Goal: Information Seeking & Learning: Stay updated

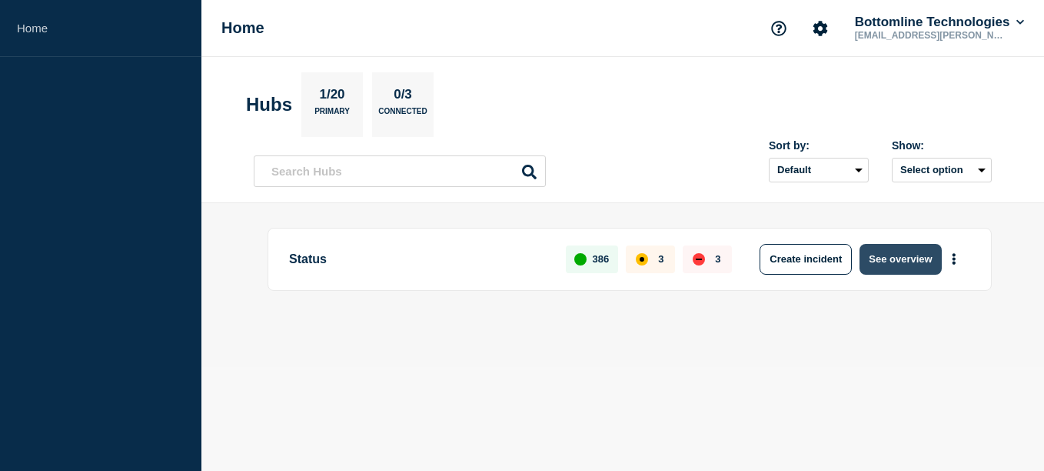
click at [890, 258] on button "See overview" at bounding box center [901, 259] width 82 height 31
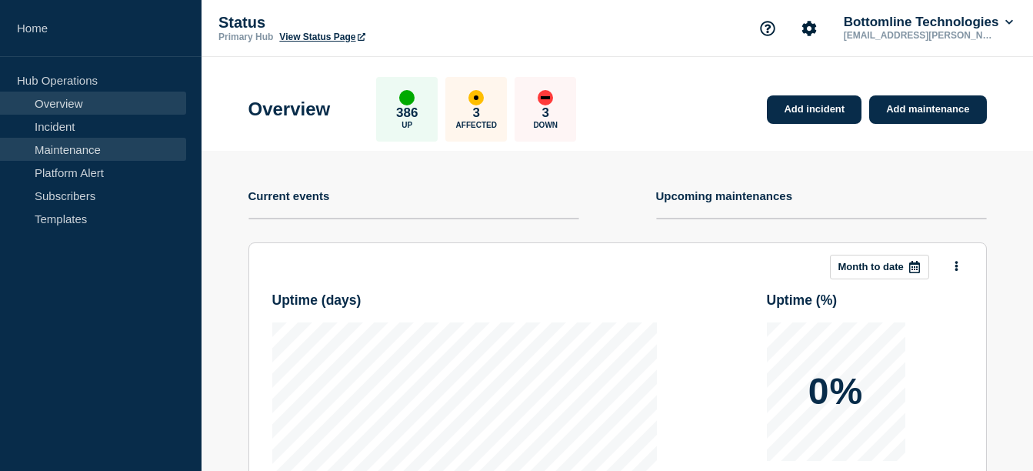
click at [77, 147] on link "Maintenance" at bounding box center [93, 149] width 186 height 23
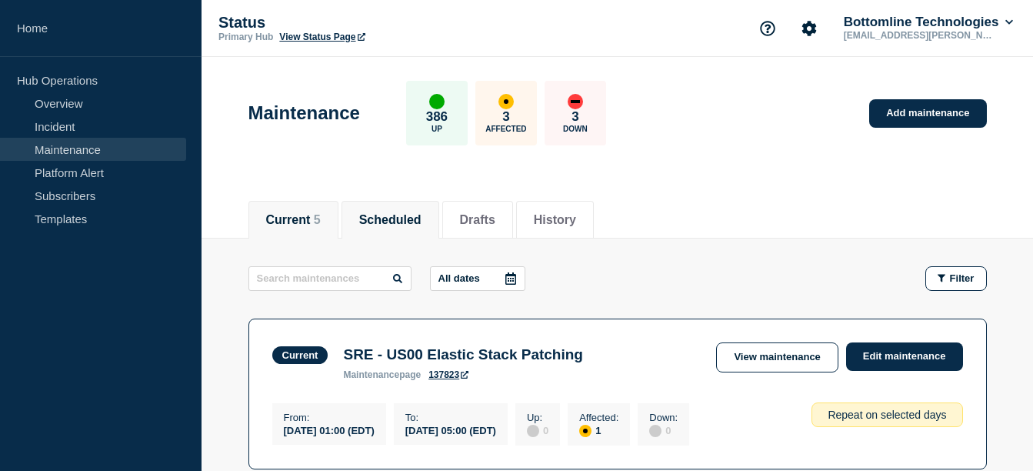
click at [418, 227] on li "Scheduled" at bounding box center [390, 220] width 98 height 38
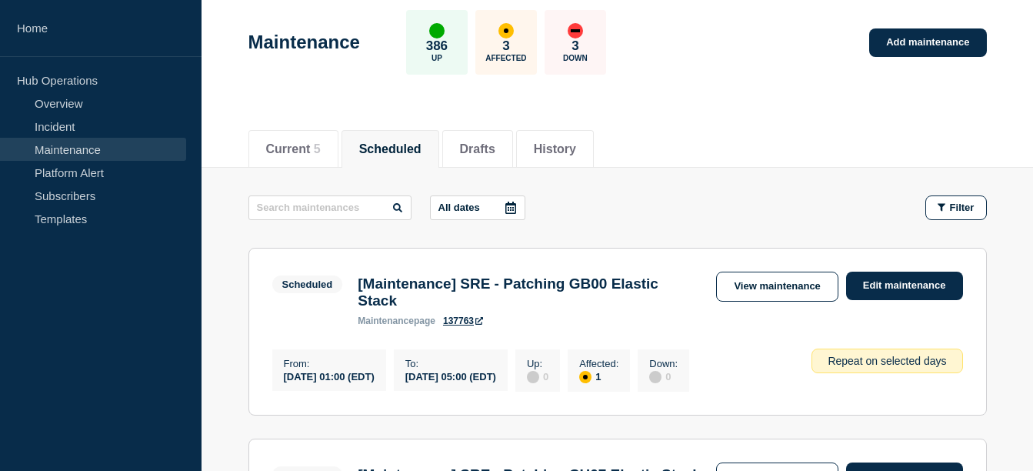
scroll to position [36, 0]
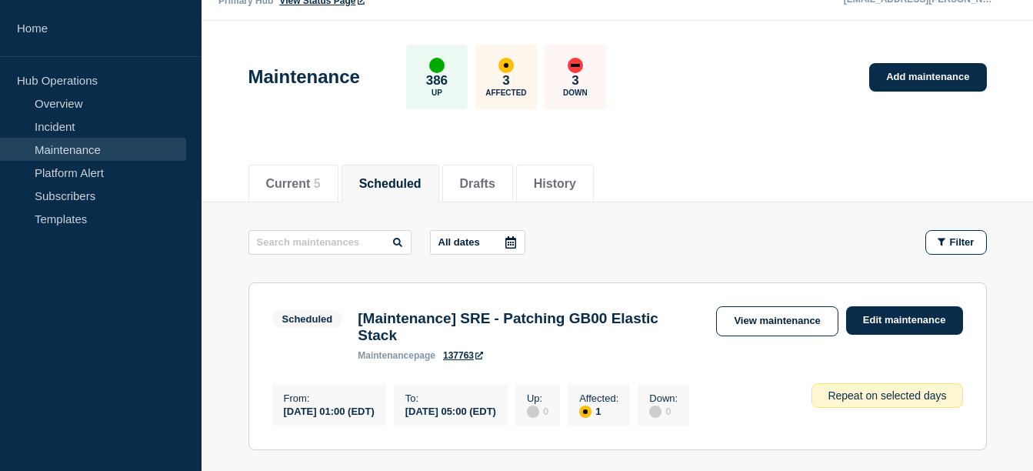
click at [521, 243] on div at bounding box center [511, 242] width 28 height 23
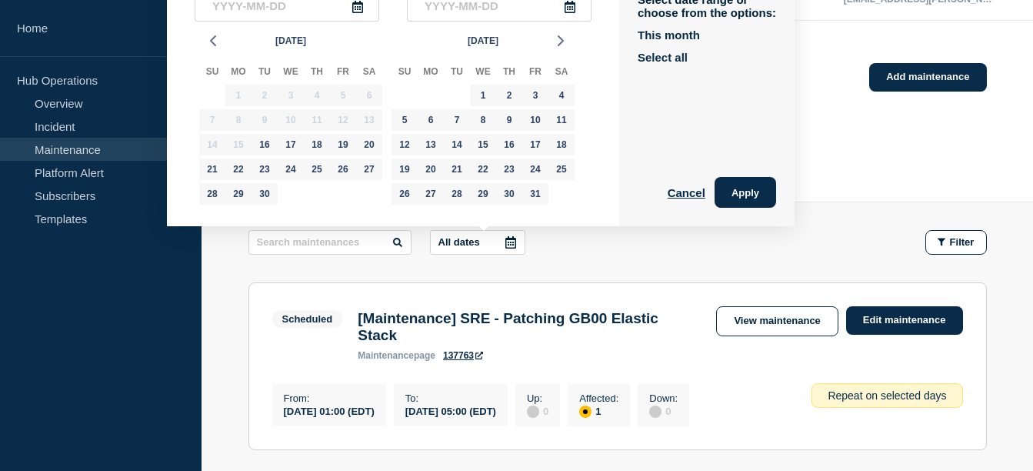
scroll to position [0, 0]
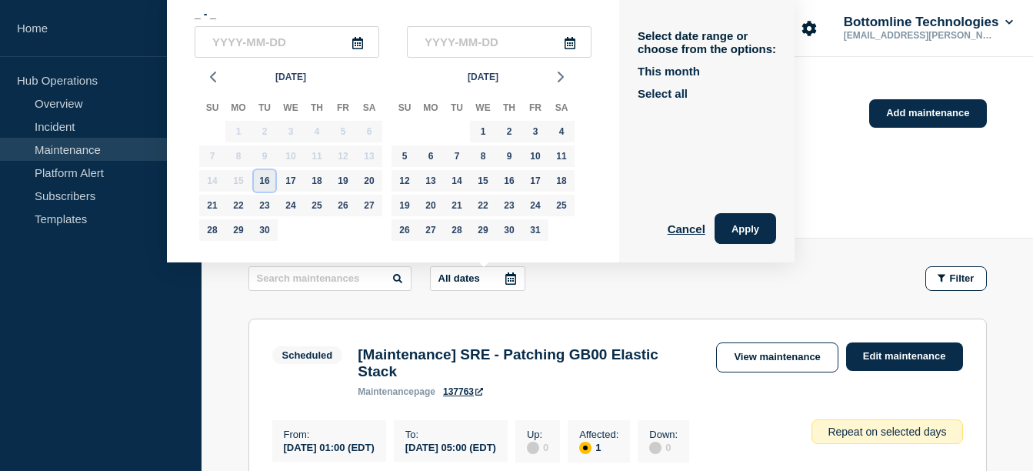
click at [266, 181] on div "16" at bounding box center [265, 181] width 22 height 22
type input "2025-09-16"
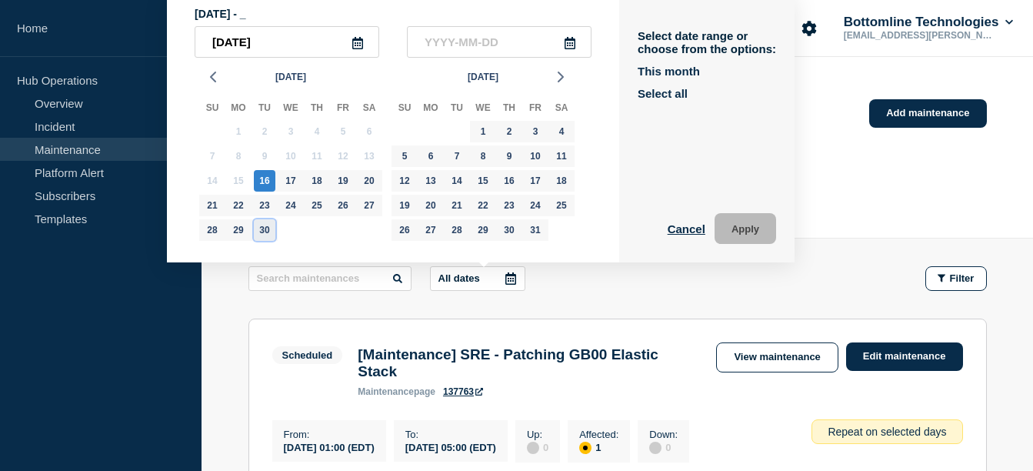
click at [263, 226] on div "30" at bounding box center [265, 230] width 22 height 22
type input "2025-09-30"
click at [756, 222] on button "Apply" at bounding box center [746, 228] width 62 height 31
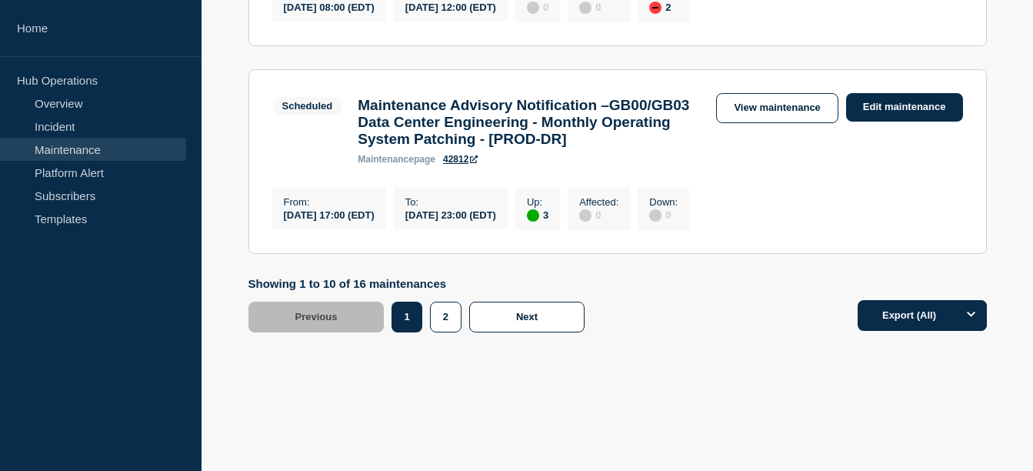
scroll to position [1962, 0]
click at [449, 332] on button "2" at bounding box center [446, 316] width 32 height 31
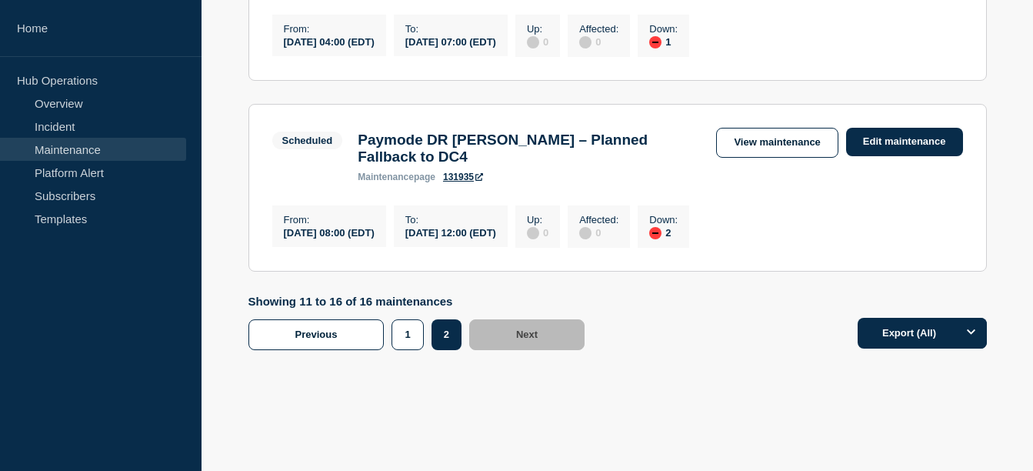
scroll to position [1248, 0]
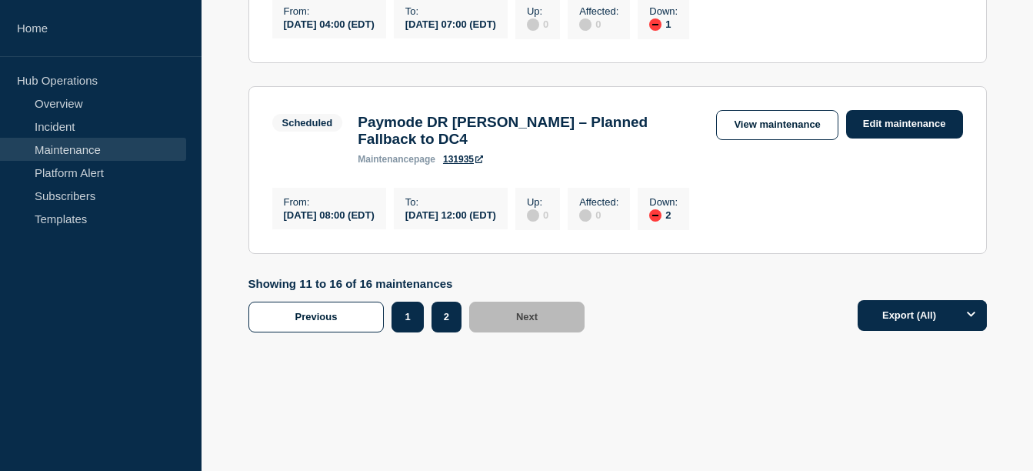
click at [403, 332] on button "1" at bounding box center [407, 316] width 32 height 31
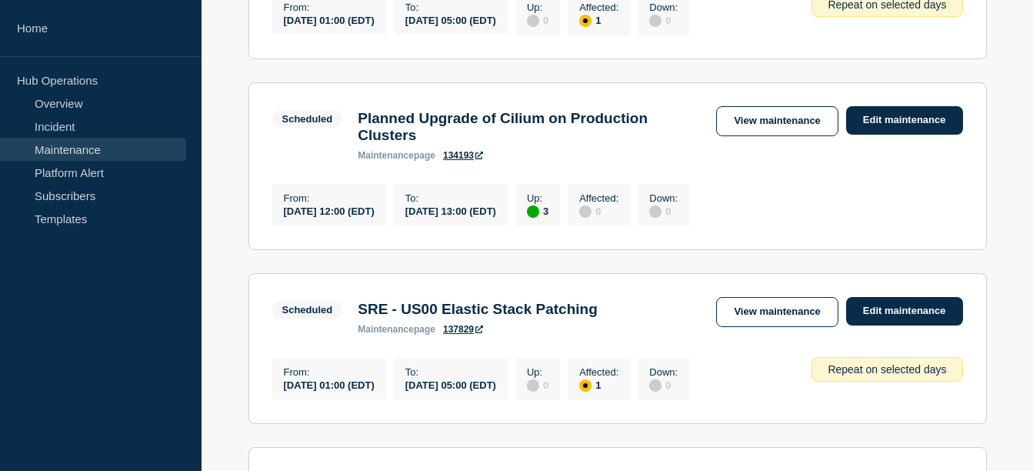
scroll to position [780, 0]
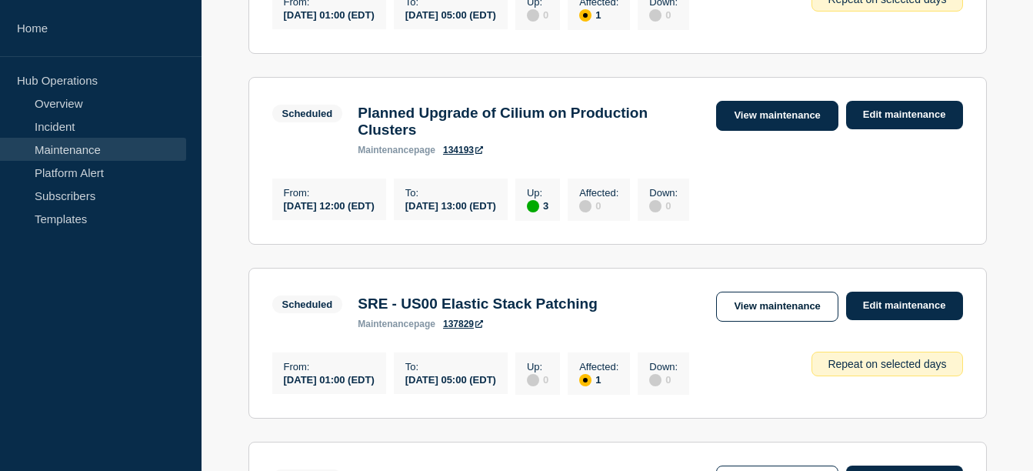
click at [773, 131] on link "View maintenance" at bounding box center [777, 116] width 122 height 30
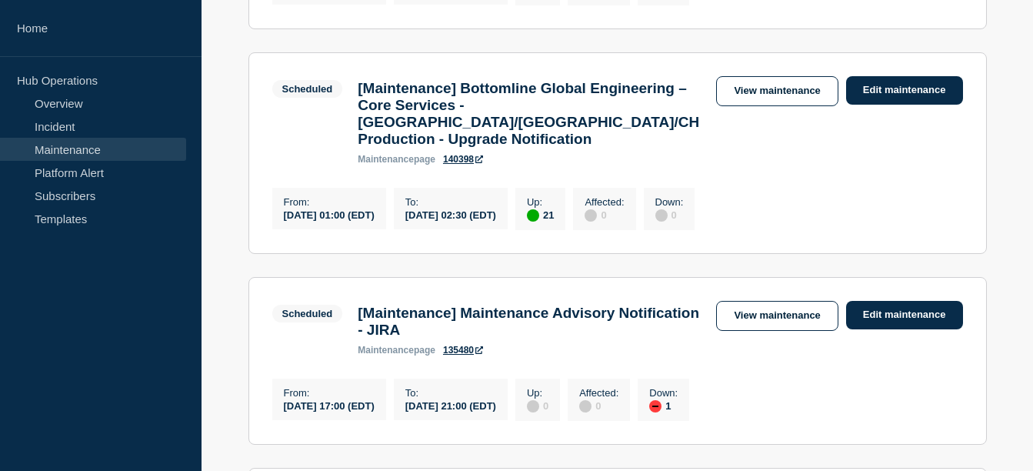
scroll to position [1178, 0]
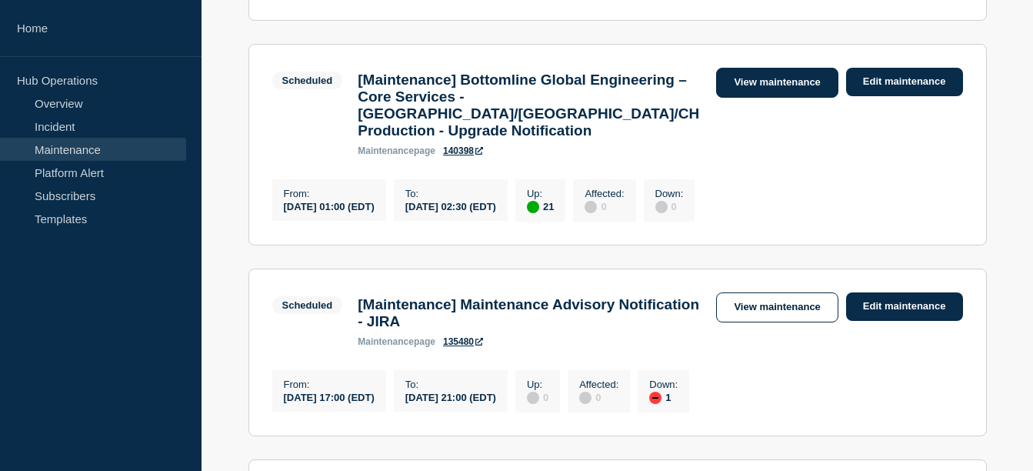
click at [760, 98] on link "View maintenance" at bounding box center [777, 83] width 122 height 30
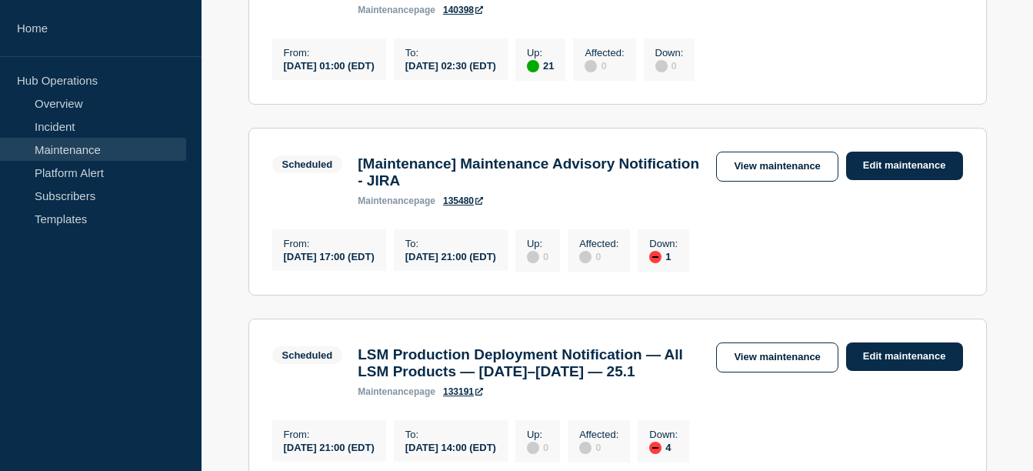
scroll to position [1403, 0]
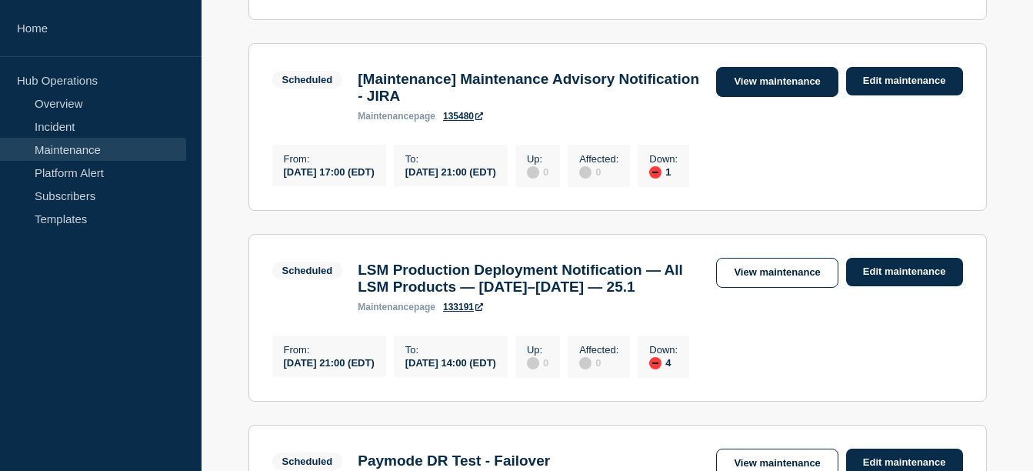
click at [751, 97] on link "View maintenance" at bounding box center [777, 82] width 122 height 30
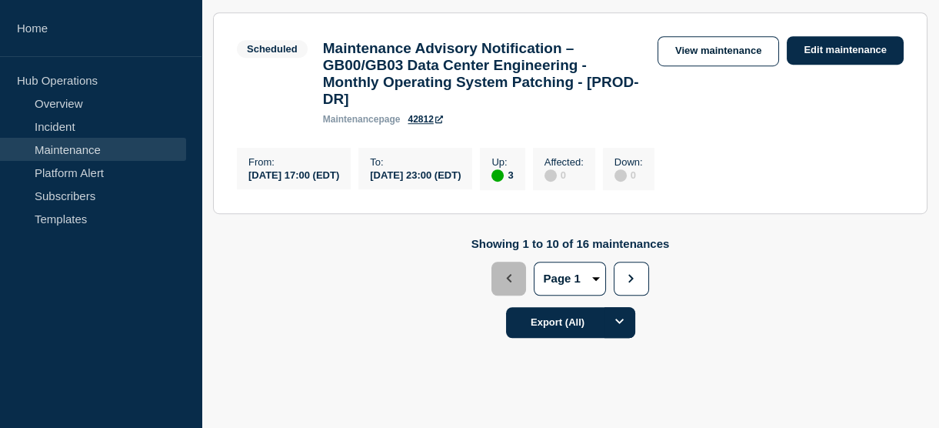
scroll to position [2017, 0]
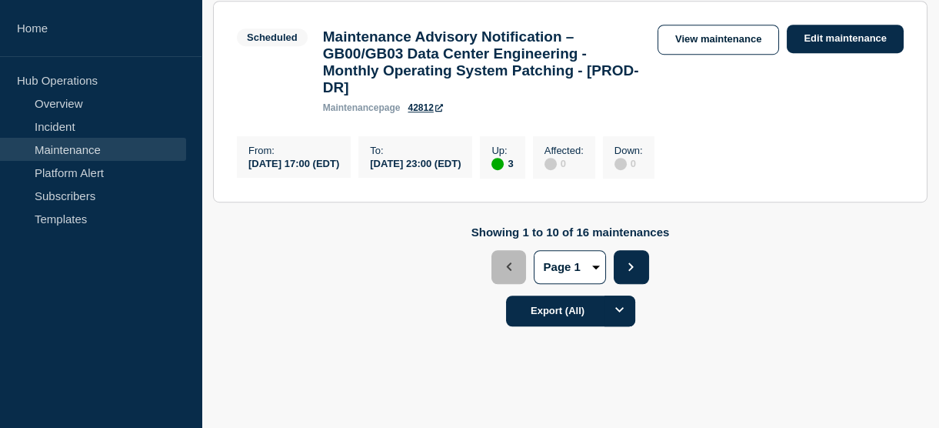
click at [626, 284] on button "Next" at bounding box center [631, 267] width 35 height 34
select select "2"
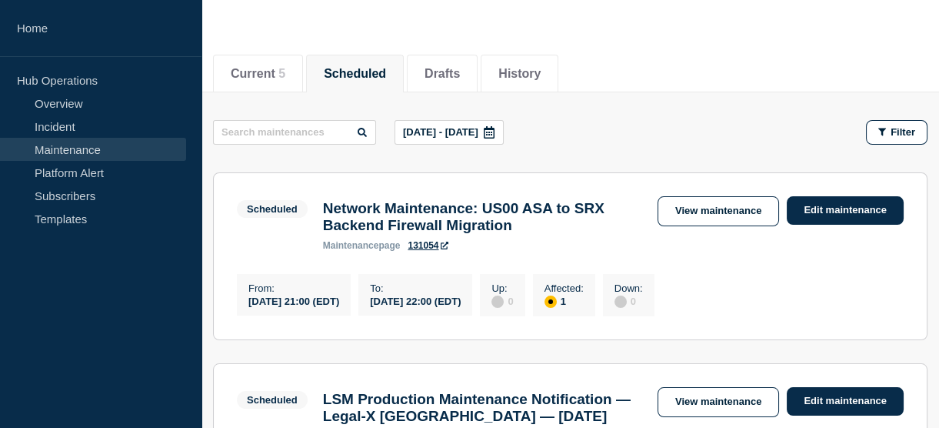
scroll to position [143, 0]
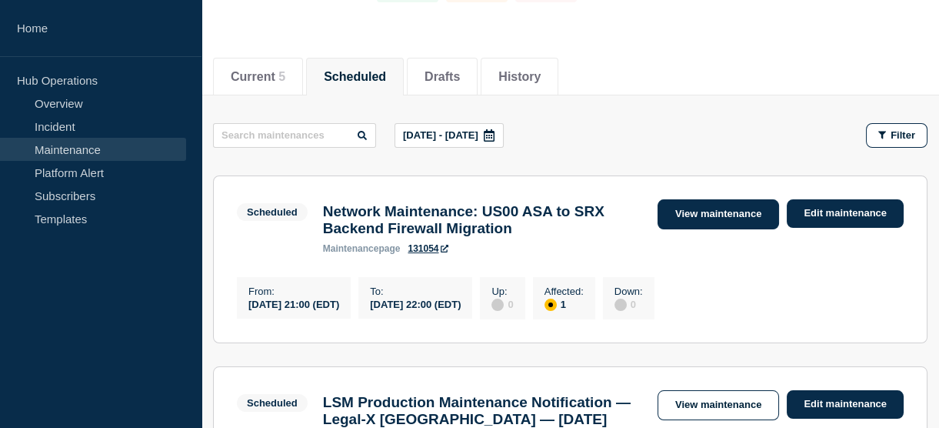
click at [716, 218] on link "View maintenance" at bounding box center [719, 214] width 122 height 30
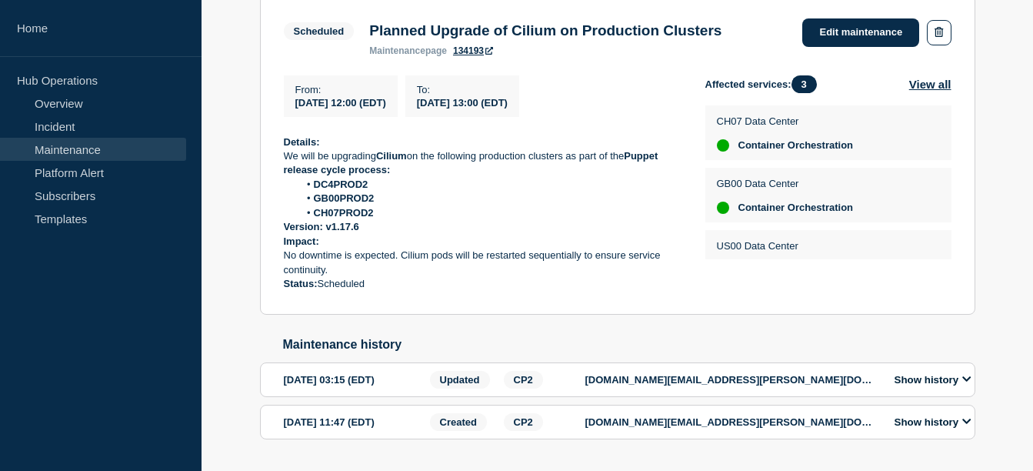
scroll to position [332, 0]
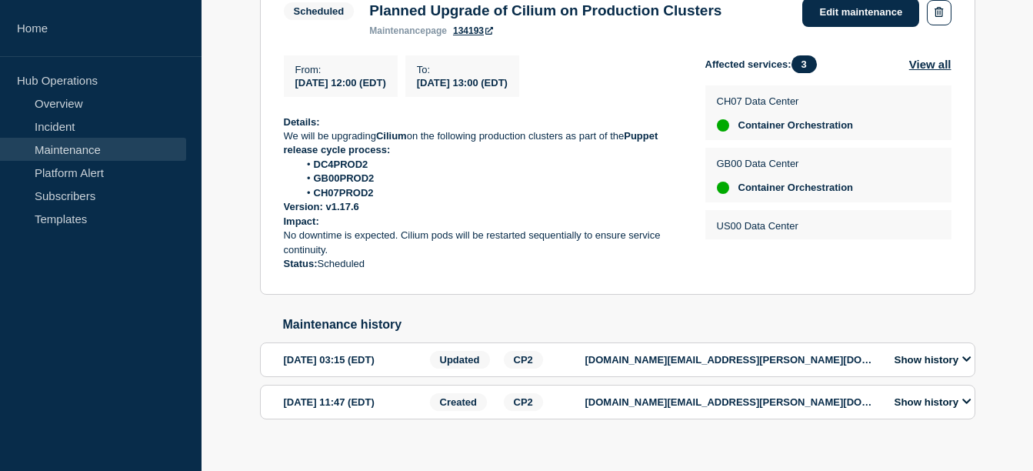
drag, startPoint x: 343, startPoint y: 87, endPoint x: 419, endPoint y: 86, distance: 76.1
click at [386, 86] on span "2025-09-17 12:00 (EDT)" at bounding box center [340, 83] width 91 height 12
drag, startPoint x: 419, startPoint y: 86, endPoint x: 469, endPoint y: 202, distance: 125.7
click at [469, 200] on li "CH07PROD2" at bounding box center [489, 193] width 382 height 14
drag, startPoint x: 658, startPoint y: 145, endPoint x: 631, endPoint y: 141, distance: 27.2
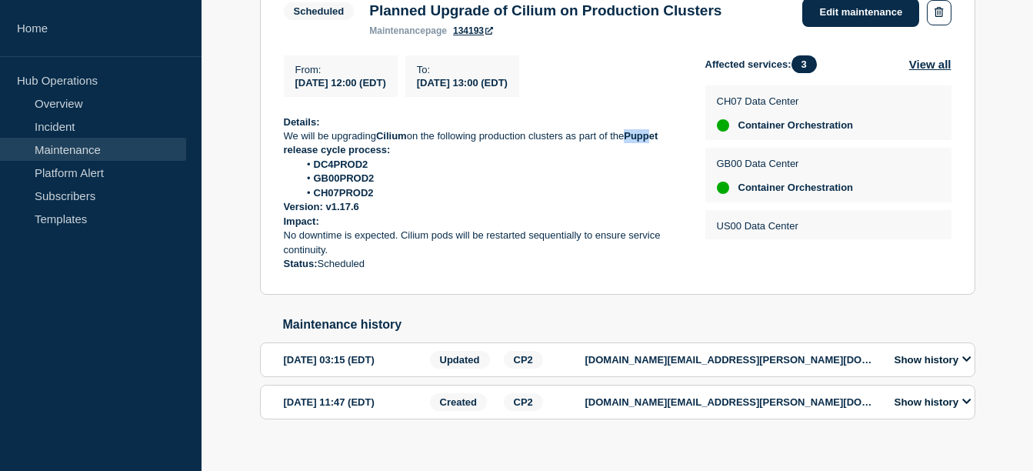
click at [631, 141] on p "We will be upgrading Cilium on the following production clusters as part of the…" at bounding box center [482, 143] width 397 height 28
drag, startPoint x: 631, startPoint y: 141, endPoint x: 611, endPoint y: 188, distance: 51.3
click at [611, 185] on li "GB00PROD2" at bounding box center [489, 179] width 382 height 14
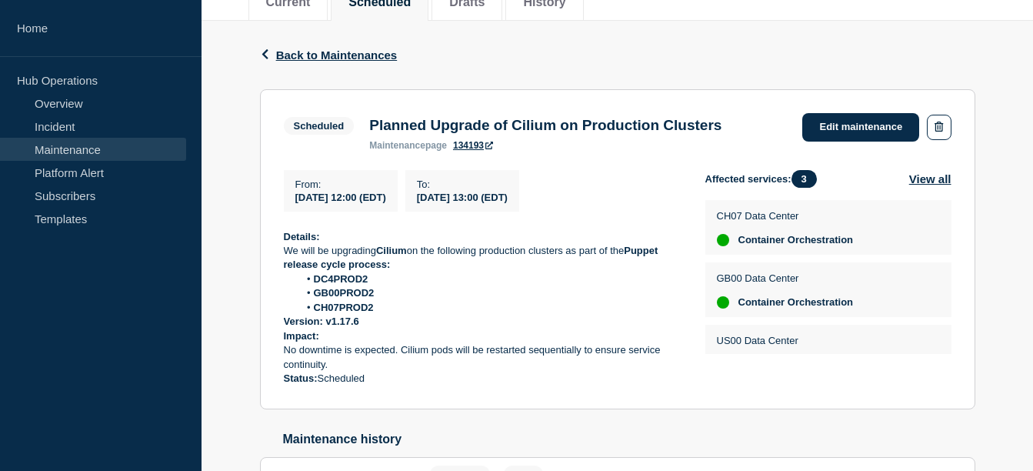
scroll to position [217, 0]
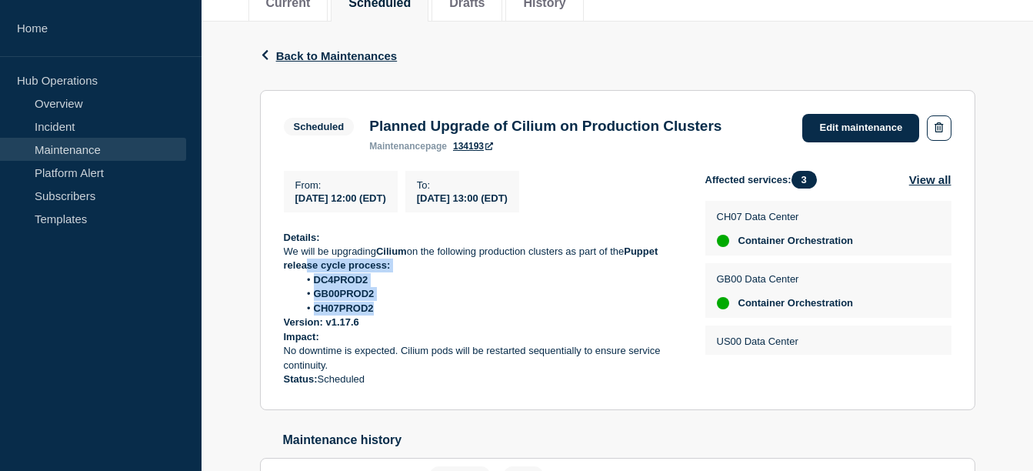
drag, startPoint x: 374, startPoint y: 315, endPoint x: 288, endPoint y: 261, distance: 101.3
click at [288, 261] on div "Details: We will be upgrading Cilium on the following production clusters as pa…" at bounding box center [482, 309] width 397 height 156
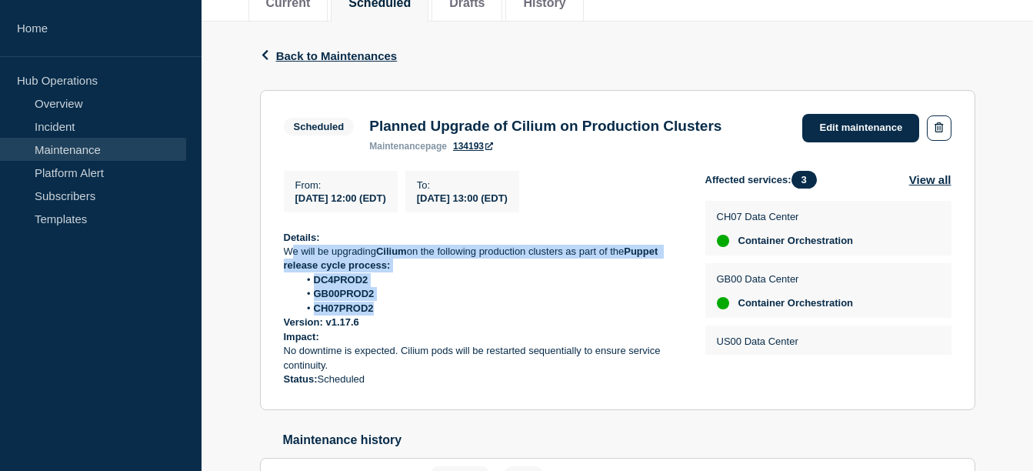
click at [407, 328] on p "Version: v1.17.6" at bounding box center [482, 322] width 397 height 14
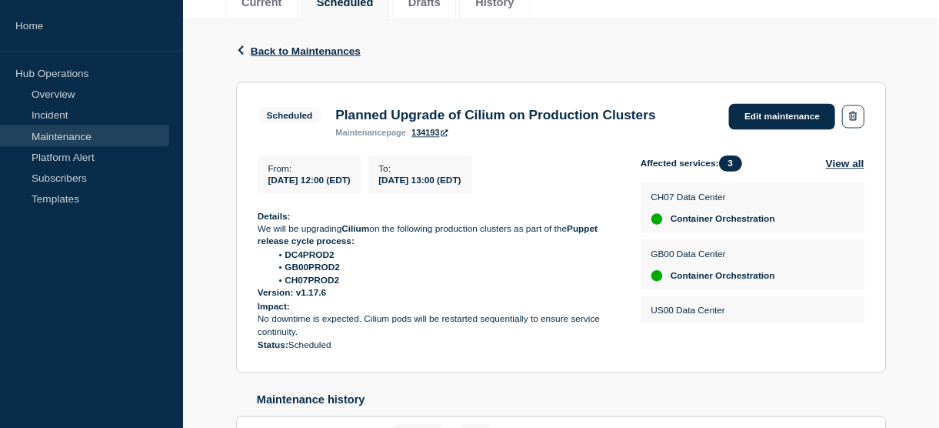
scroll to position [216, 0]
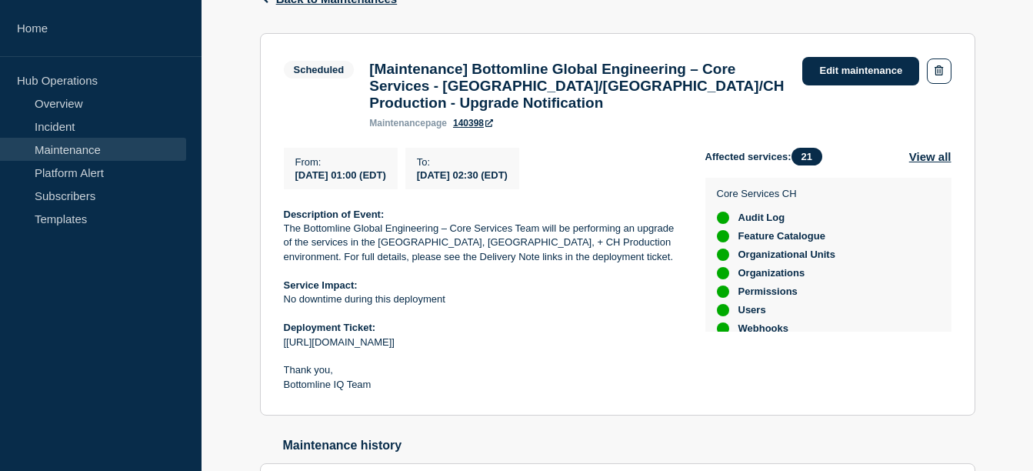
scroll to position [282, 0]
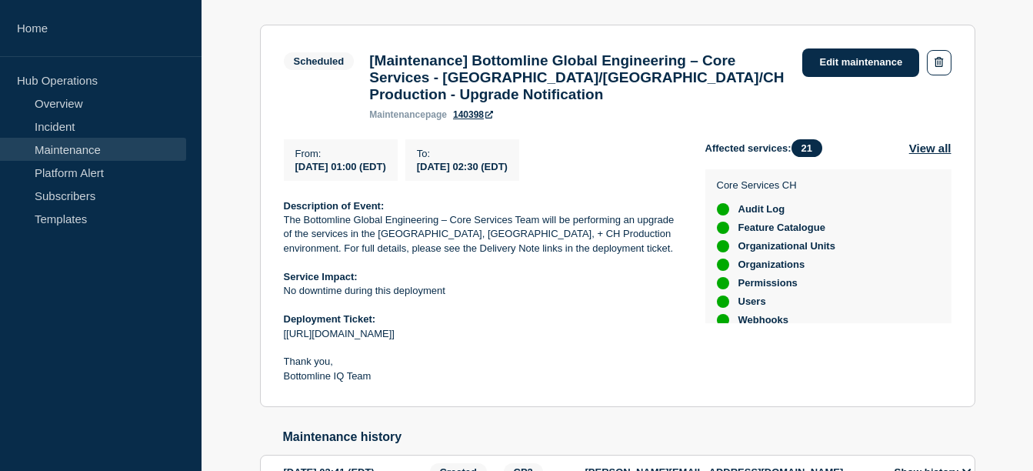
drag, startPoint x: 454, startPoint y: 295, endPoint x: 286, endPoint y: 289, distance: 167.8
click at [286, 284] on p "Service Impact:" at bounding box center [482, 277] width 397 height 14
drag, startPoint x: 286, startPoint y: 289, endPoint x: 440, endPoint y: 247, distance: 159.5
click at [440, 247] on p "The Bottomline Global Engineering – Core Services Team will be performing an up…" at bounding box center [482, 234] width 397 height 42
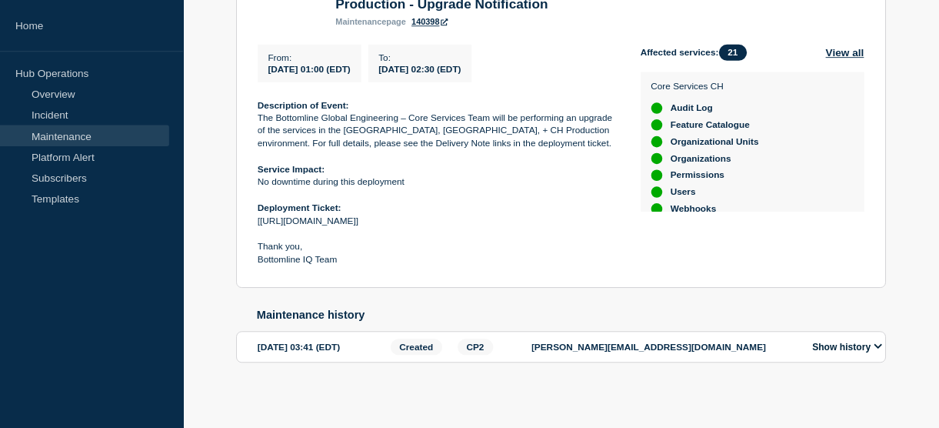
scroll to position [390, 0]
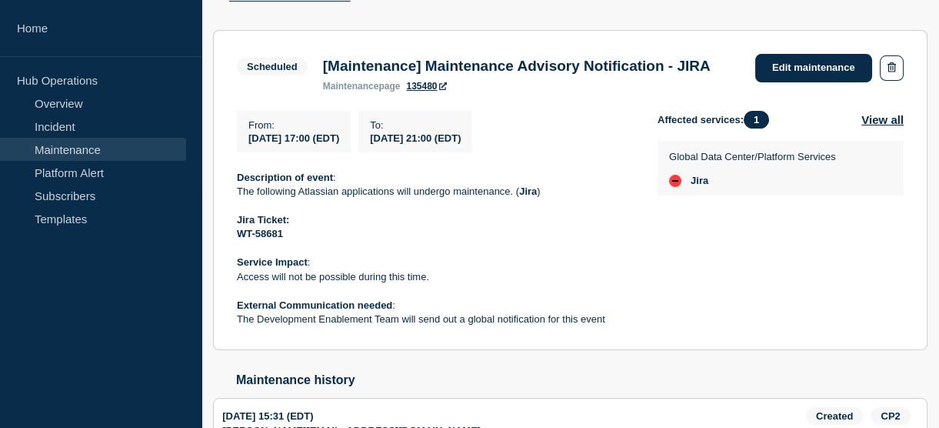
scroll to position [308, 0]
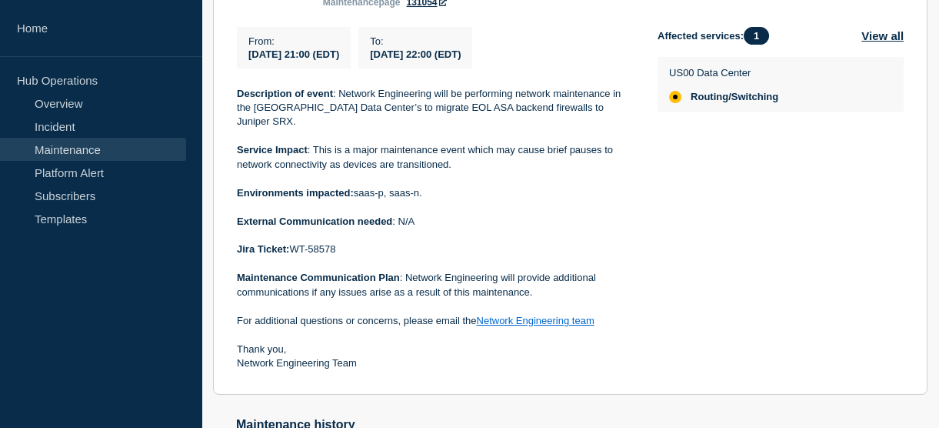
scroll to position [381, 0]
